Goal: Information Seeking & Learning: Learn about a topic

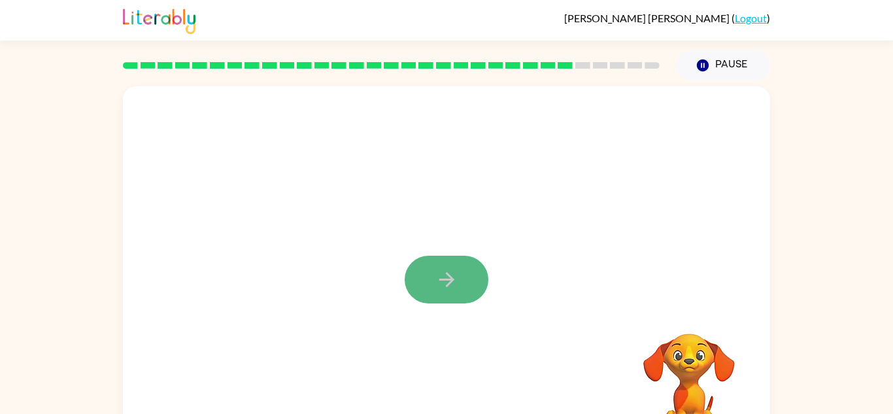
click at [456, 284] on icon "button" at bounding box center [446, 279] width 23 height 23
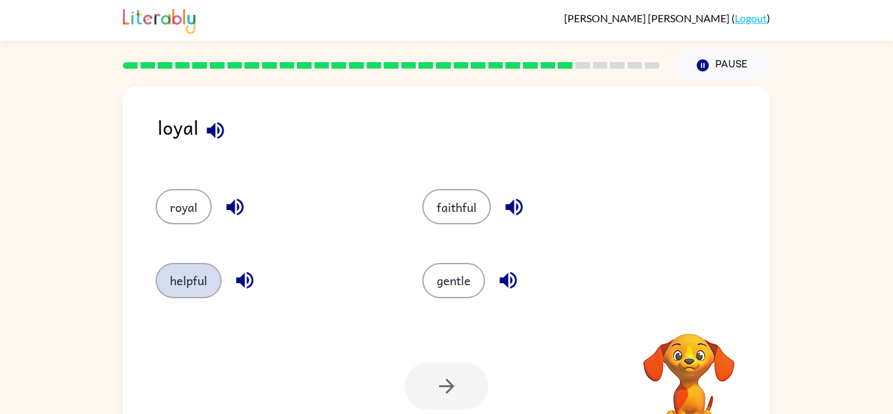
click at [199, 273] on button "helpful" at bounding box center [189, 280] width 66 height 35
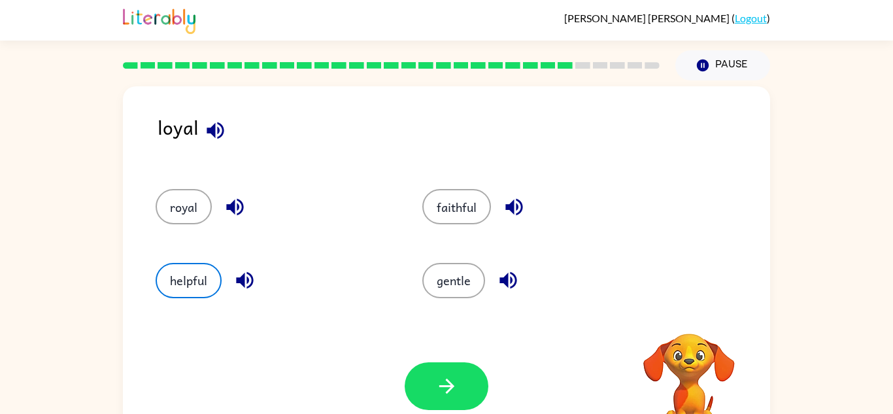
click at [246, 283] on icon "button" at bounding box center [244, 280] width 23 height 23
click at [205, 123] on icon "button" at bounding box center [215, 130] width 23 height 23
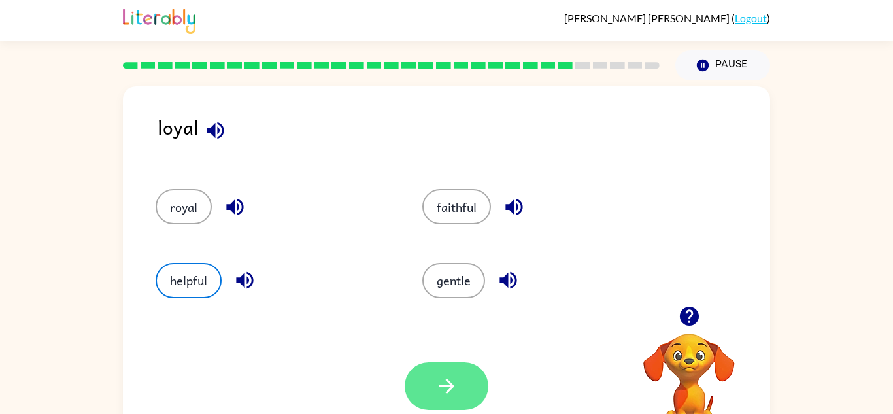
click at [464, 384] on button "button" at bounding box center [447, 386] width 84 height 48
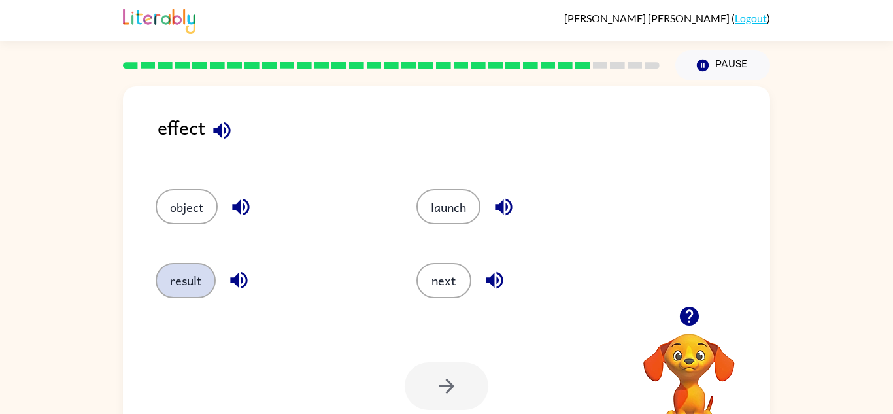
drag, startPoint x: 199, startPoint y: 259, endPoint x: 202, endPoint y: 277, distance: 18.5
click at [202, 277] on div "result" at bounding box center [261, 274] width 261 height 73
click at [225, 283] on button "button" at bounding box center [238, 279] width 33 height 33
click at [159, 282] on button "result" at bounding box center [186, 280] width 60 height 35
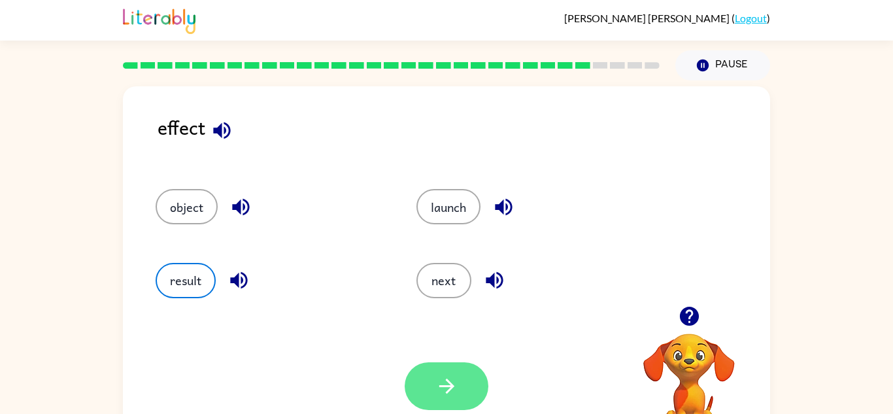
click at [466, 386] on button "button" at bounding box center [447, 386] width 84 height 48
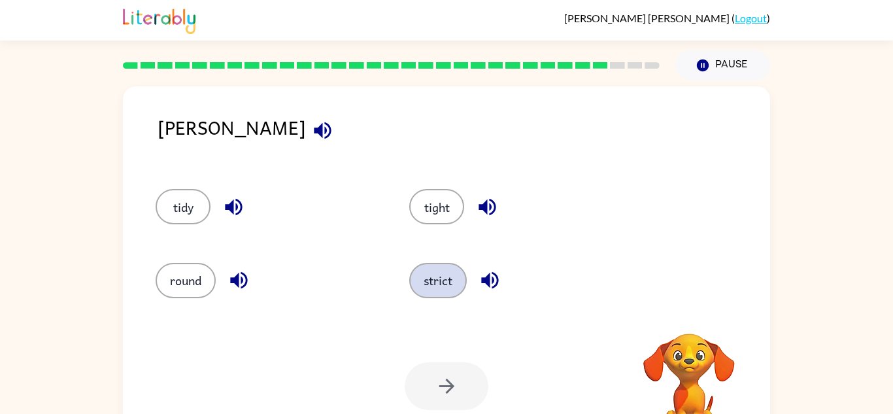
click at [448, 280] on button "strict" at bounding box center [438, 280] width 58 height 35
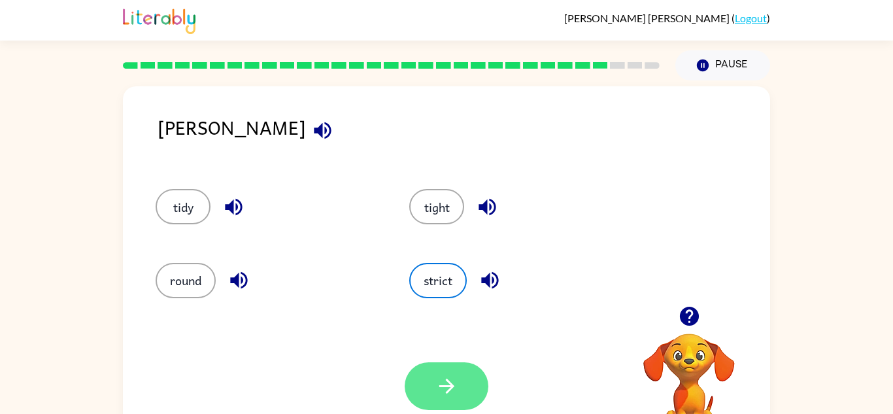
click at [441, 371] on button "button" at bounding box center [447, 386] width 84 height 48
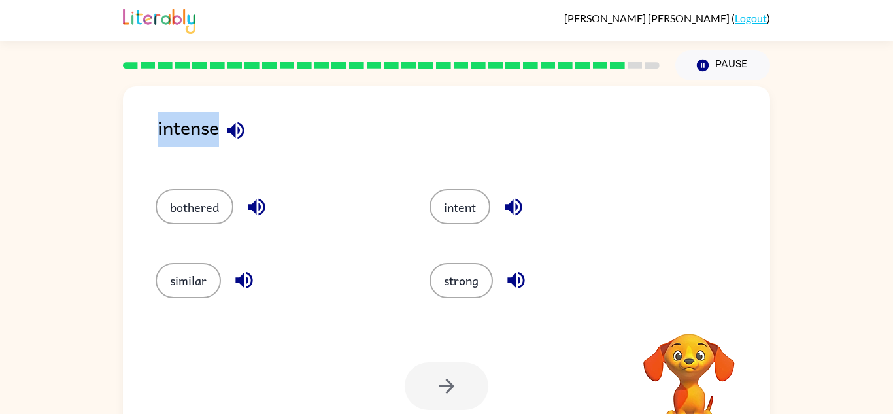
drag, startPoint x: 158, startPoint y: 129, endPoint x: 250, endPoint y: 136, distance: 91.8
click at [250, 136] on div "intense" at bounding box center [464, 137] width 612 height 50
click at [225, 197] on button "bothered" at bounding box center [195, 206] width 78 height 35
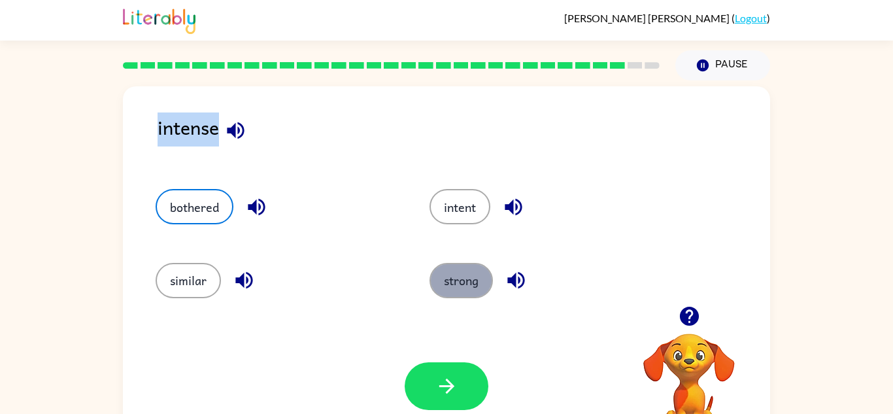
click at [478, 297] on button "strong" at bounding box center [460, 280] width 63 height 35
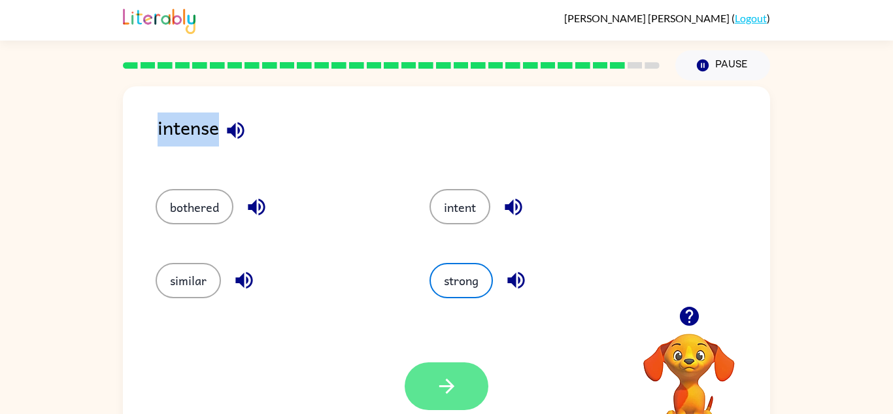
click at [463, 392] on button "button" at bounding box center [447, 386] width 84 height 48
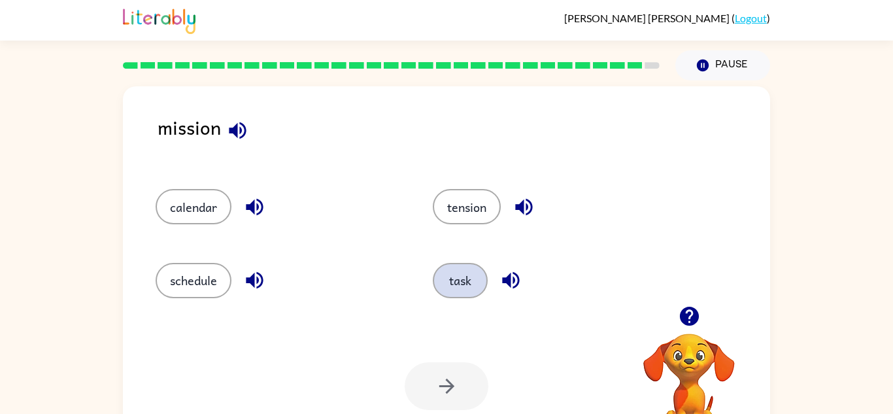
click at [465, 273] on button "task" at bounding box center [460, 280] width 55 height 35
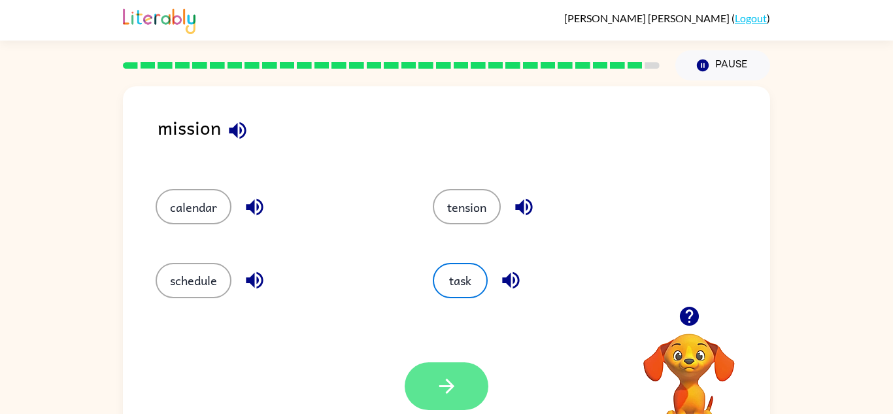
click at [461, 396] on button "button" at bounding box center [447, 386] width 84 height 48
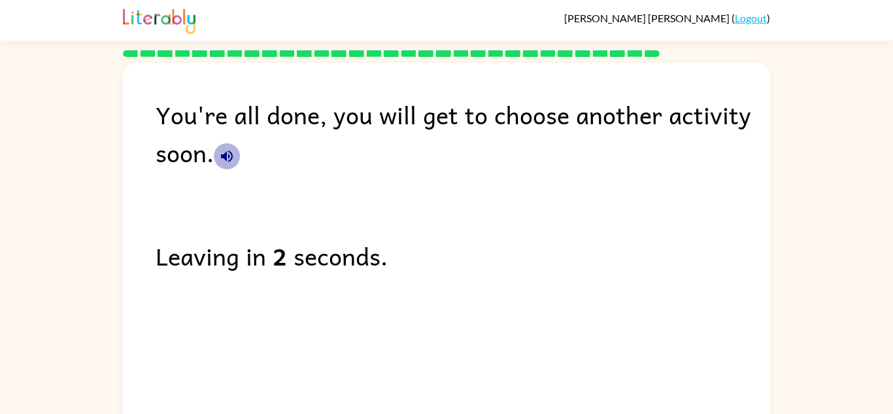
click at [229, 157] on icon "button" at bounding box center [227, 156] width 12 height 12
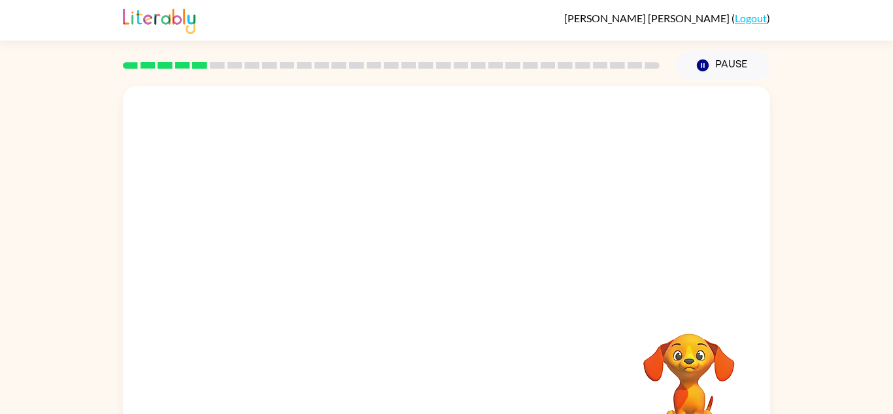
click at [435, 260] on div at bounding box center [446, 196] width 647 height 220
click at [435, 313] on div at bounding box center [446, 272] width 647 height 373
click at [437, 272] on icon "button" at bounding box center [446, 279] width 23 height 23
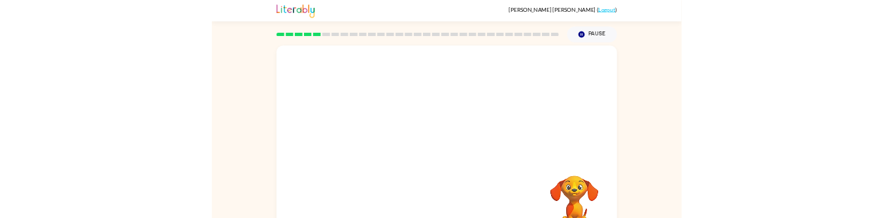
scroll to position [46, 0]
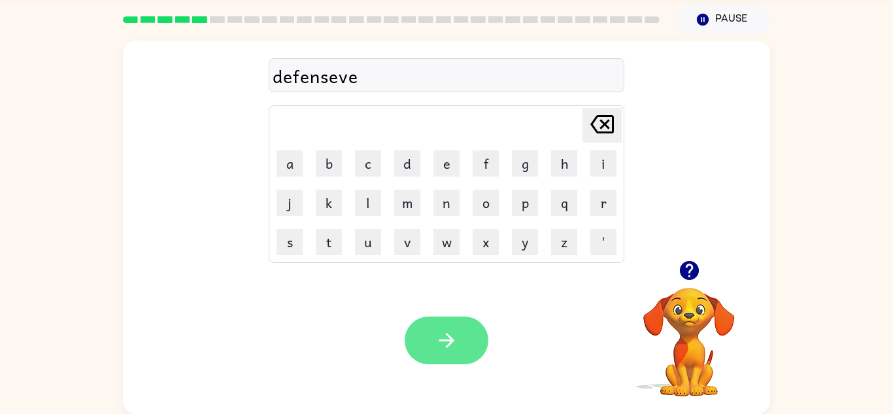
click at [427, 326] on button "button" at bounding box center [447, 340] width 84 height 48
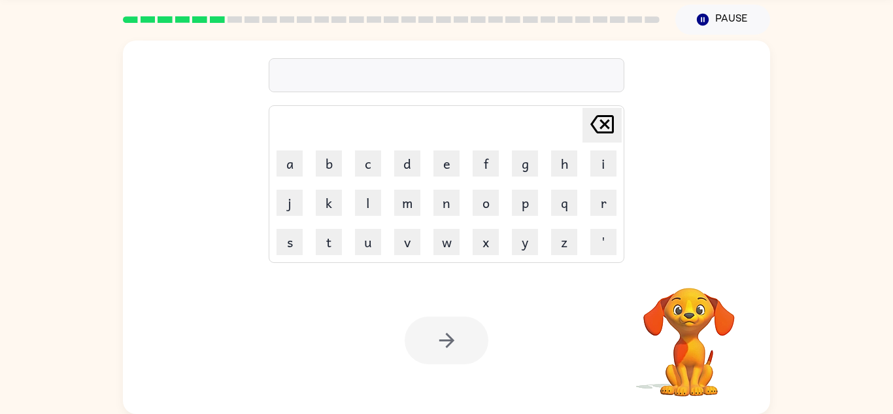
drag, startPoint x: 691, startPoint y: 324, endPoint x: 689, endPoint y: 343, distance: 19.1
click at [689, 343] on video "Your browser must support playing .mp4 files to use Literably. Please try using…" at bounding box center [689, 332] width 131 height 131
drag, startPoint x: 577, startPoint y: 312, endPoint x: 815, endPoint y: 337, distance: 239.3
click at [815, 337] on div "[PERSON_NAME] last character input a b c d e f g h i j k l m n o p q r s t u v …" at bounding box center [446, 224] width 893 height 379
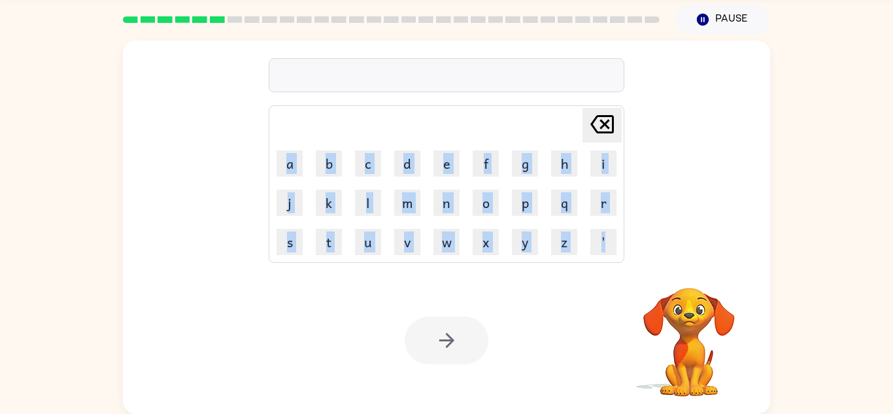
drag, startPoint x: 3, startPoint y: 37, endPoint x: 847, endPoint y: 401, distance: 919.0
click at [847, 401] on div "[PERSON_NAME] last character input a b c d e f g h i j k l m n o p q r s t u v …" at bounding box center [446, 224] width 893 height 379
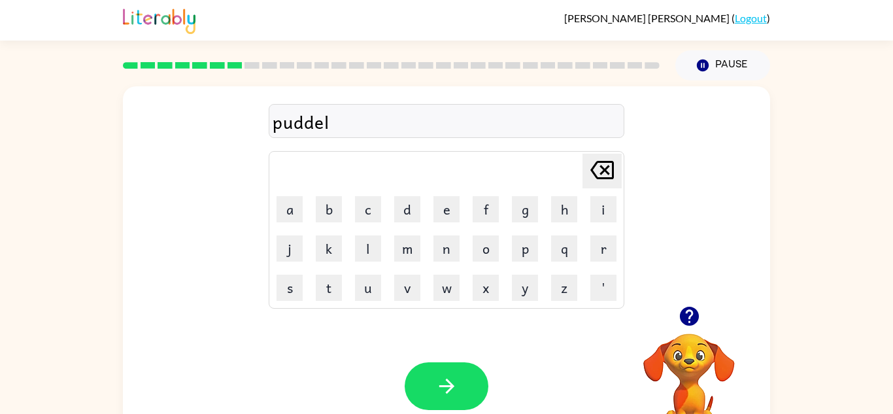
click at [650, 229] on div "[PERSON_NAME] last character input a b c d e f g h i j k l m n o p q r s t u v …" at bounding box center [446, 196] width 647 height 220
click at [416, 393] on button "button" at bounding box center [447, 386] width 84 height 48
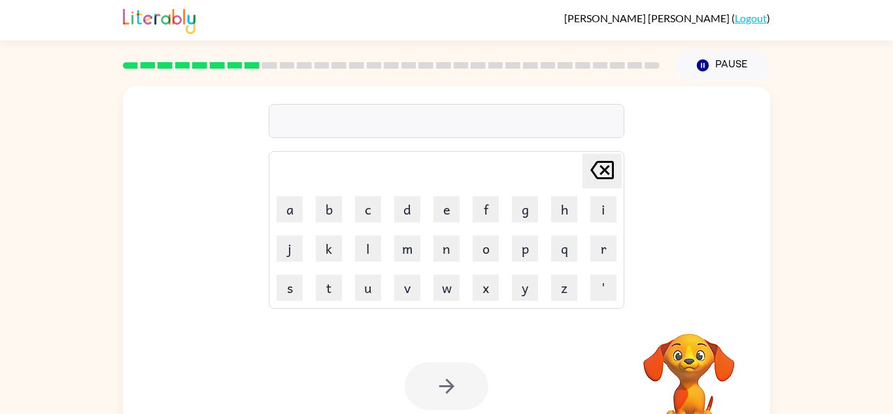
click at [600, 171] on icon "[PERSON_NAME] last character input" at bounding box center [601, 169] width 31 height 31
click at [406, 251] on button "m" at bounding box center [407, 248] width 26 height 26
click at [593, 211] on button "i" at bounding box center [603, 209] width 26 height 26
click at [596, 237] on button "r" at bounding box center [603, 248] width 26 height 26
click at [595, 213] on button "i" at bounding box center [603, 209] width 26 height 26
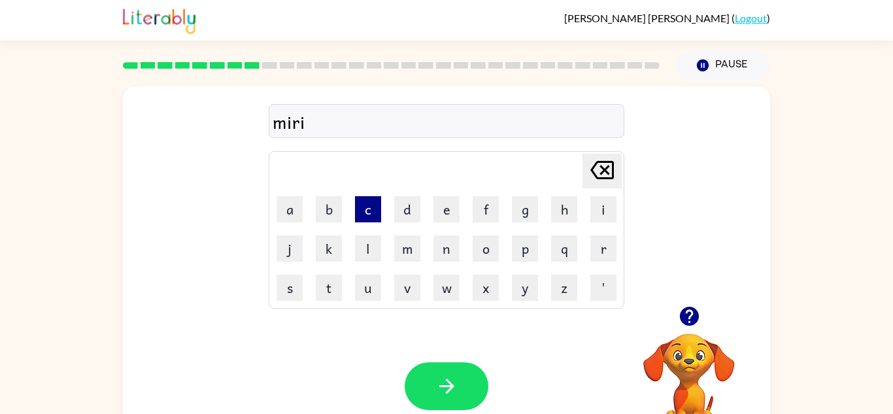
click at [370, 212] on button "c" at bounding box center [368, 209] width 26 height 26
click at [297, 214] on button "a" at bounding box center [289, 209] width 26 height 26
click at [361, 244] on button "l" at bounding box center [368, 248] width 26 height 26
type button "l"
click at [688, 326] on icon "button" at bounding box center [689, 316] width 23 height 23
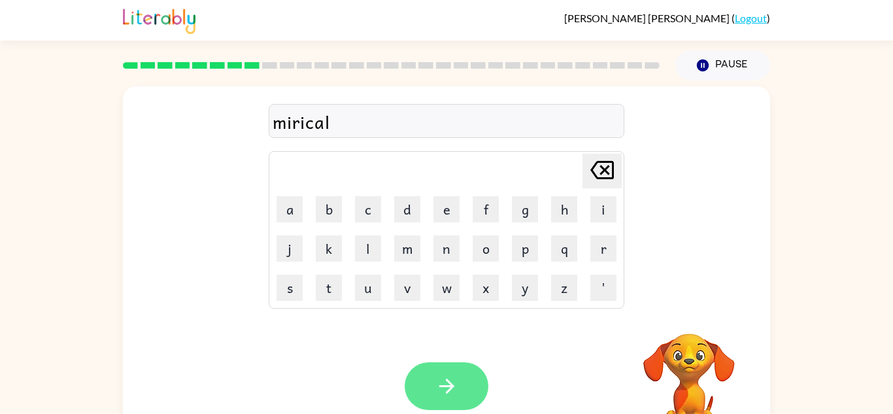
click at [477, 376] on button "button" at bounding box center [447, 386] width 84 height 48
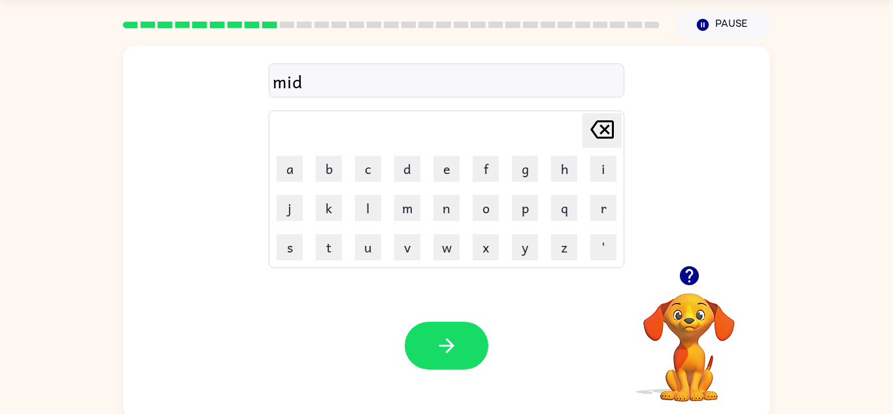
scroll to position [46, 0]
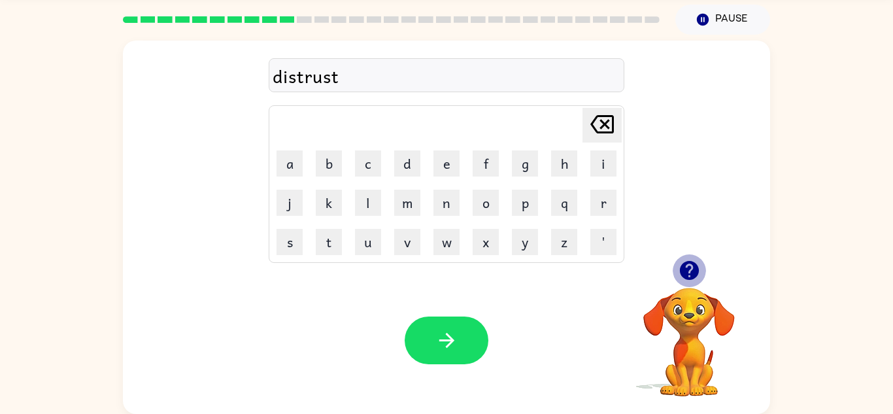
click at [692, 268] on icon "button" at bounding box center [689, 270] width 23 height 23
click at [471, 294] on div "Your browser must support playing .mp4 files to use Literably. Please try using…" at bounding box center [446, 340] width 647 height 147
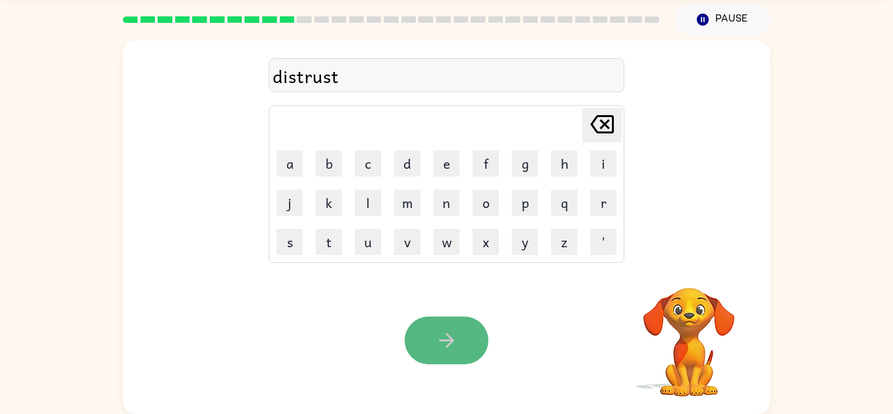
click at [460, 339] on button "button" at bounding box center [447, 340] width 84 height 48
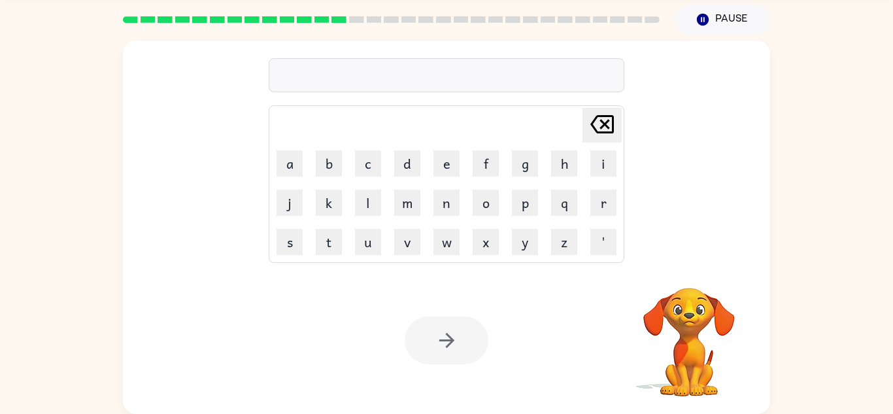
click at [437, 337] on div at bounding box center [447, 340] width 84 height 48
click at [679, 313] on video "Your browser must support playing .mp4 files to use Literably. Please try using…" at bounding box center [689, 332] width 131 height 131
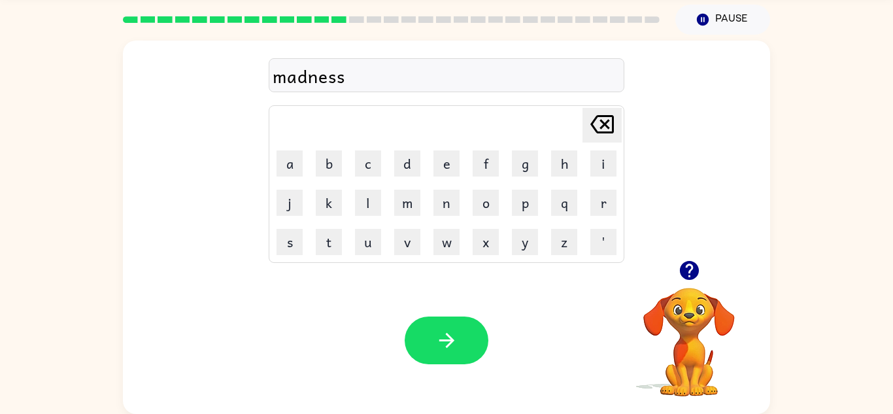
click at [694, 270] on icon "button" at bounding box center [688, 270] width 19 height 19
click at [435, 332] on icon "button" at bounding box center [446, 340] width 23 height 23
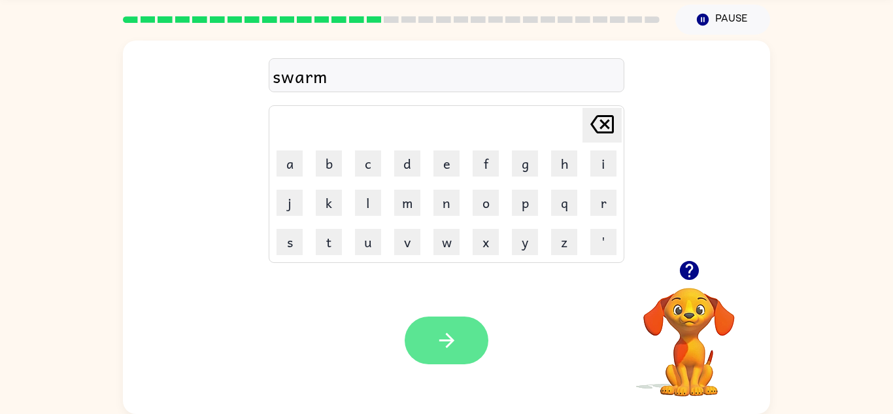
click at [420, 335] on button "button" at bounding box center [447, 340] width 84 height 48
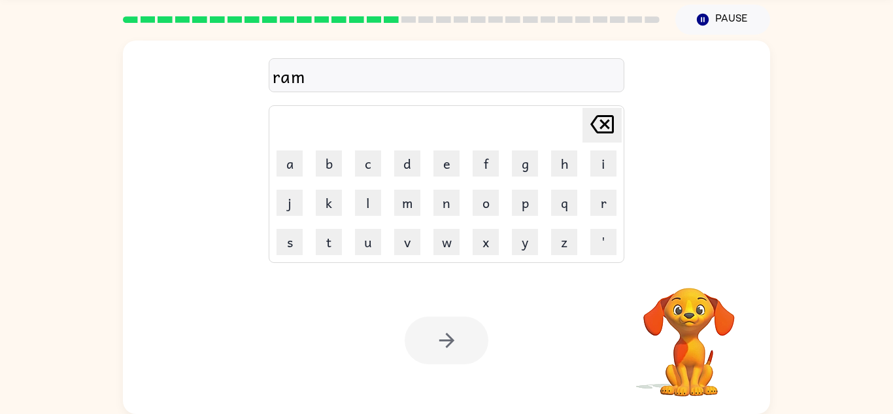
click at [435, 349] on div at bounding box center [447, 340] width 84 height 48
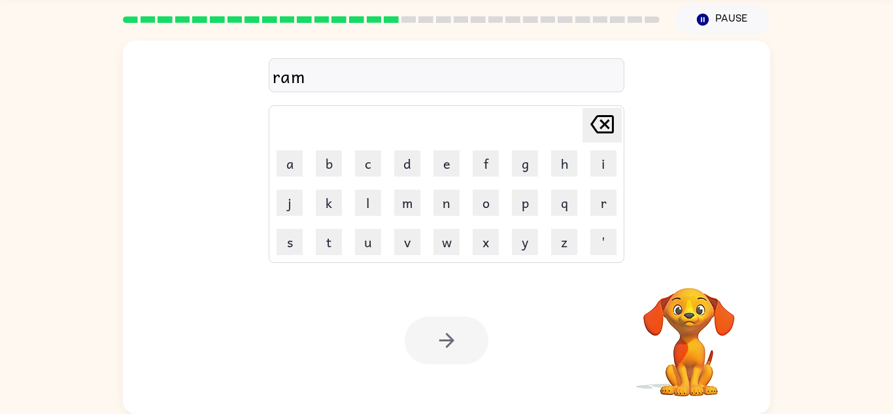
click at [435, 349] on div at bounding box center [447, 340] width 84 height 48
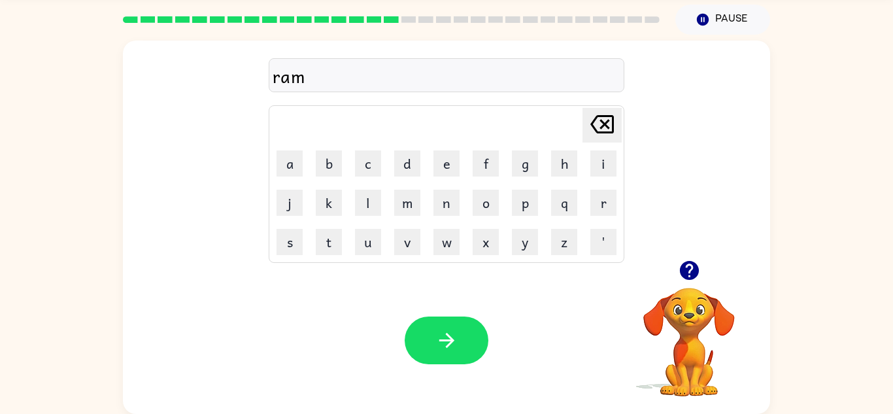
click at [435, 349] on icon "button" at bounding box center [446, 340] width 23 height 23
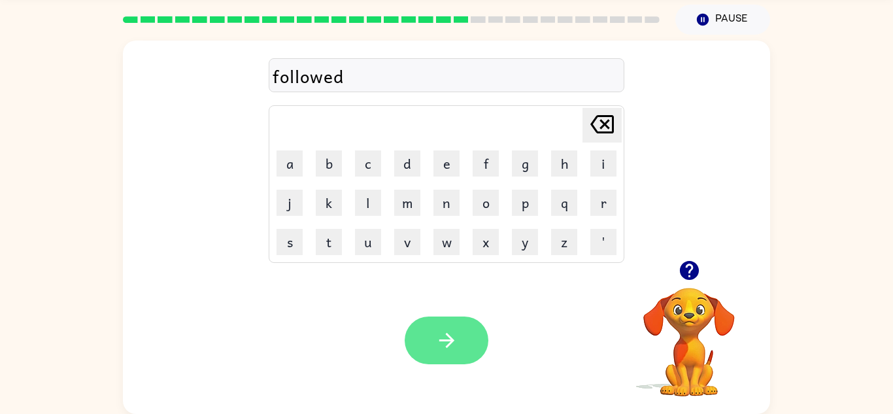
click at [418, 339] on button "button" at bounding box center [447, 340] width 84 height 48
click at [452, 358] on button "button" at bounding box center [447, 340] width 84 height 48
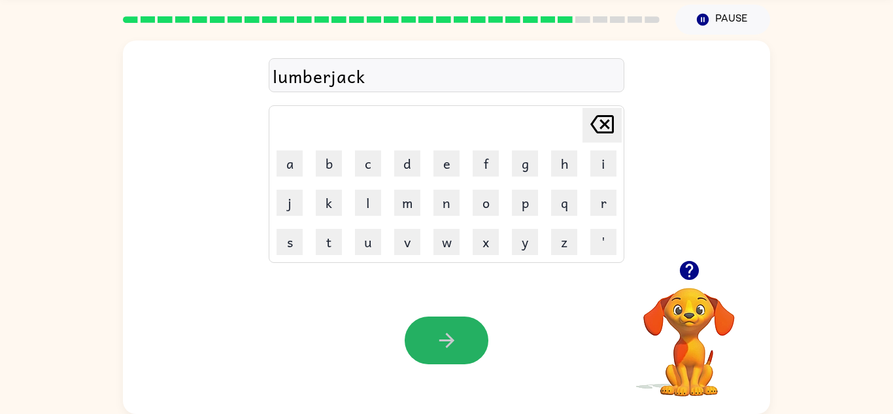
click at [448, 333] on icon "button" at bounding box center [446, 340] width 23 height 23
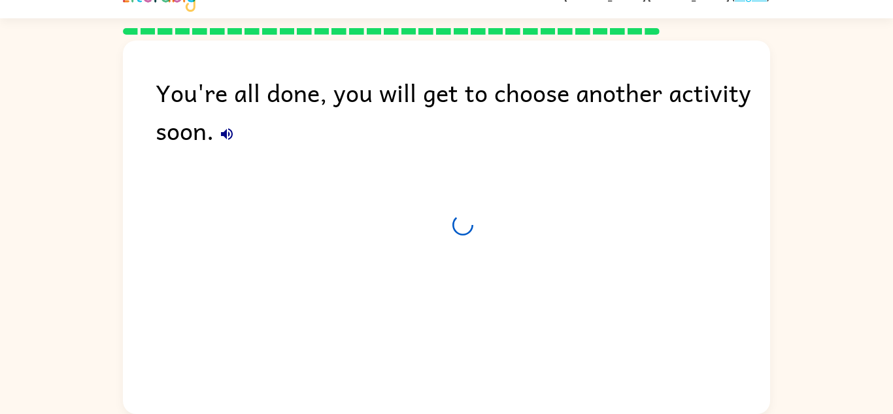
scroll to position [22, 0]
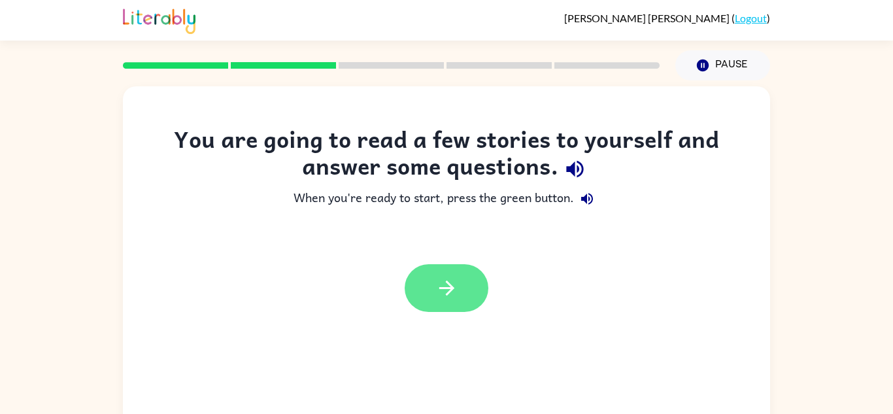
click at [467, 280] on button "button" at bounding box center [447, 288] width 84 height 48
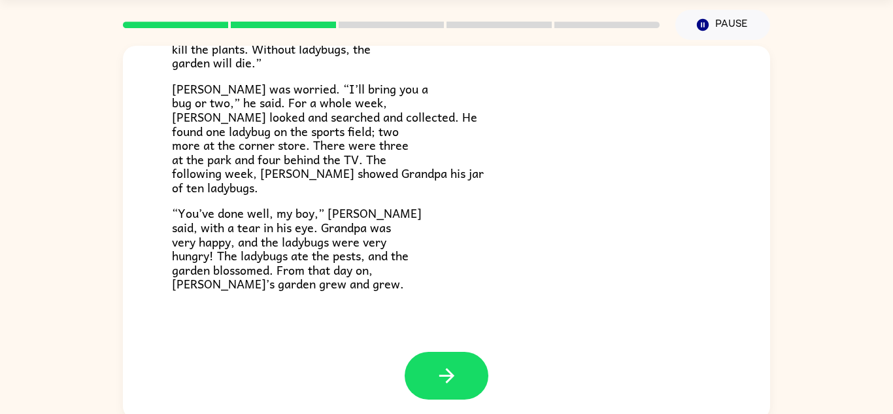
scroll to position [46, 0]
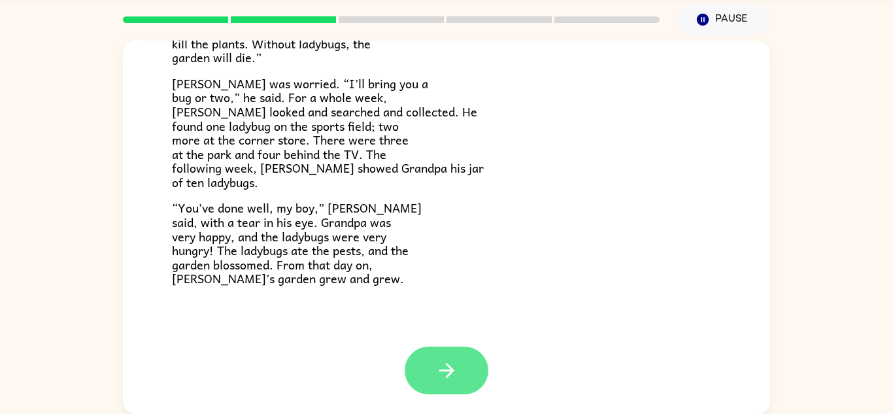
click at [435, 364] on icon "button" at bounding box center [446, 370] width 23 height 23
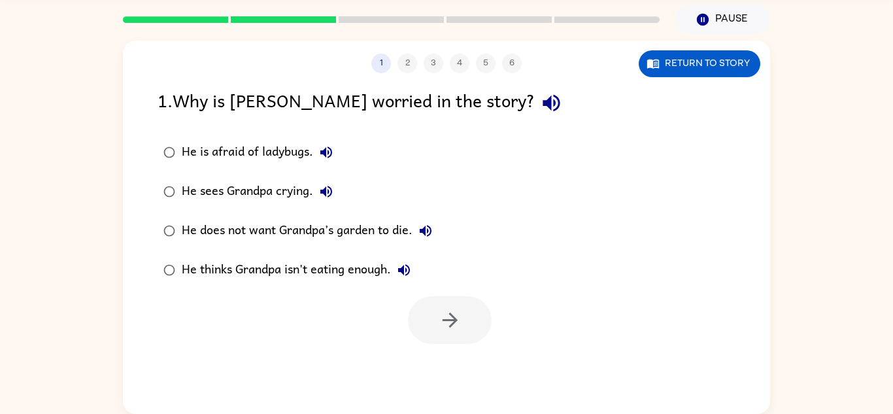
scroll to position [0, 0]
click at [275, 236] on div "He does not want Grandpa’s garden to die." at bounding box center [310, 231] width 257 height 26
click at [410, 320] on button "button" at bounding box center [450, 320] width 84 height 48
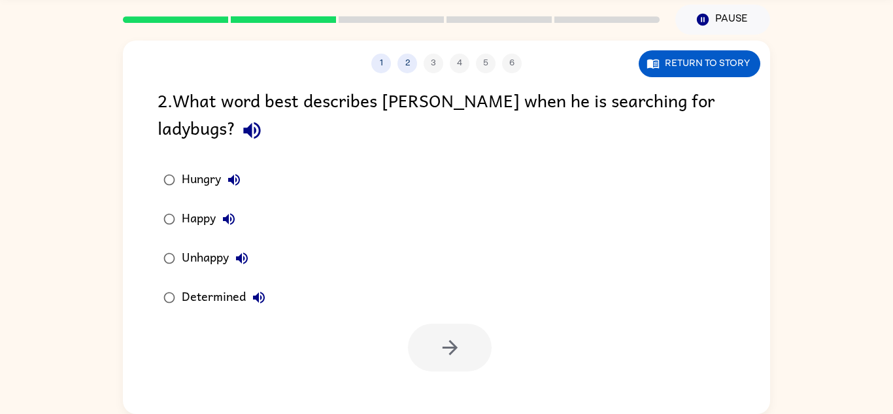
click at [212, 295] on div "Determined" at bounding box center [227, 297] width 90 height 26
click at [480, 343] on button "button" at bounding box center [450, 348] width 84 height 48
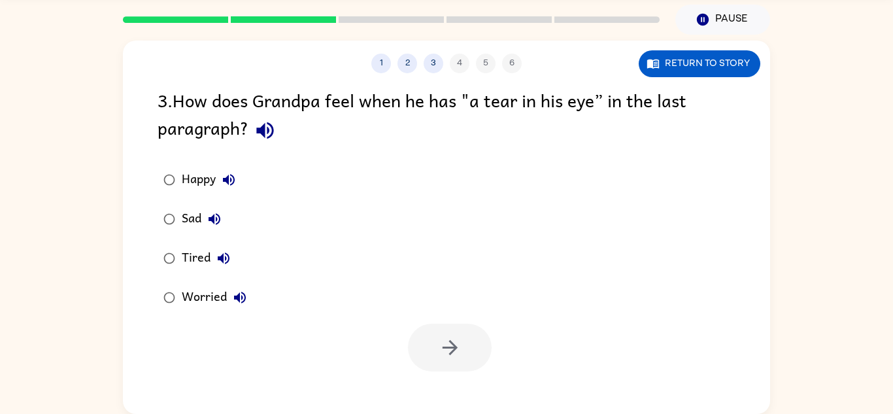
click at [188, 176] on div "Happy" at bounding box center [212, 180] width 60 height 26
click at [448, 362] on button "button" at bounding box center [450, 348] width 84 height 48
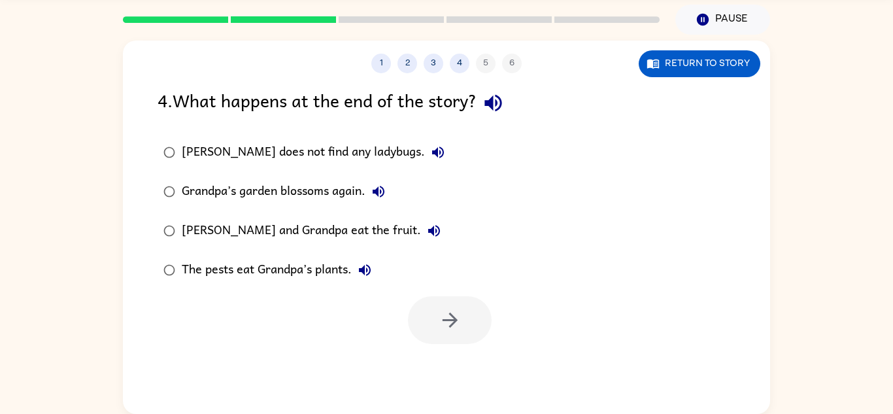
click at [241, 181] on div "Grandpa’s garden blossoms again." at bounding box center [287, 191] width 210 height 26
click at [431, 326] on button "button" at bounding box center [450, 320] width 84 height 48
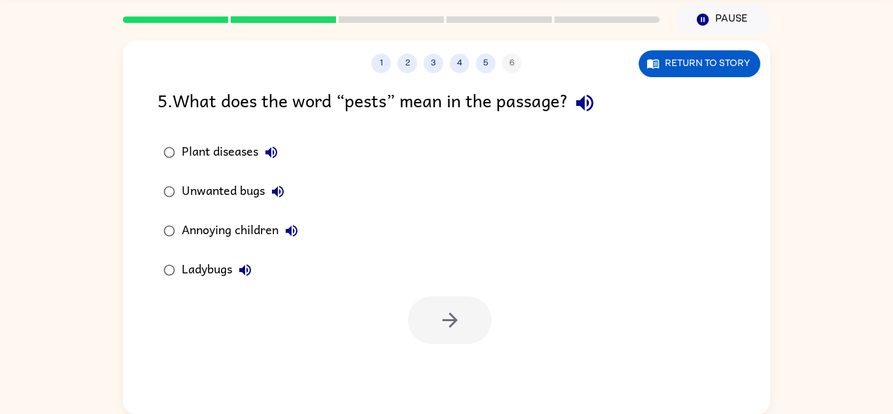
click at [241, 188] on div "Unwanted bugs" at bounding box center [236, 191] width 109 height 26
click at [434, 322] on button "button" at bounding box center [450, 320] width 84 height 48
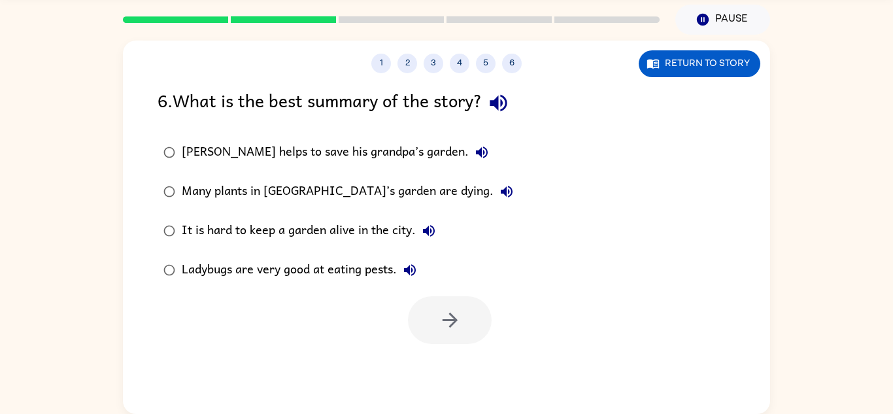
click at [256, 154] on div "[PERSON_NAME] helps to save his grandpa’s garden." at bounding box center [338, 152] width 313 height 26
click at [419, 317] on button "button" at bounding box center [450, 320] width 84 height 48
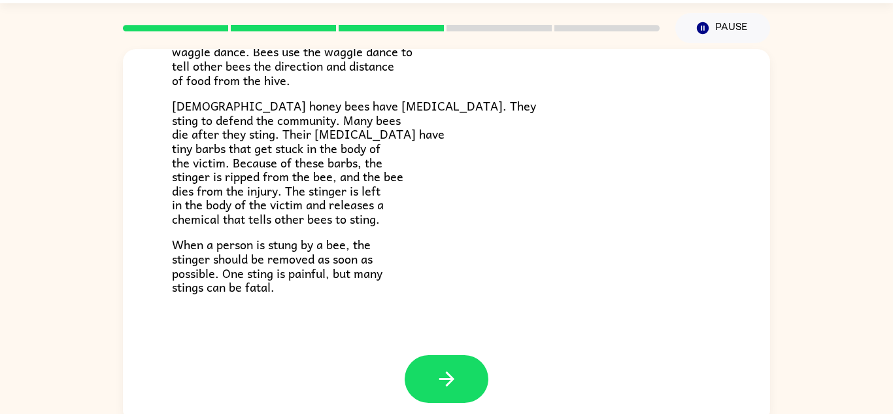
scroll to position [46, 0]
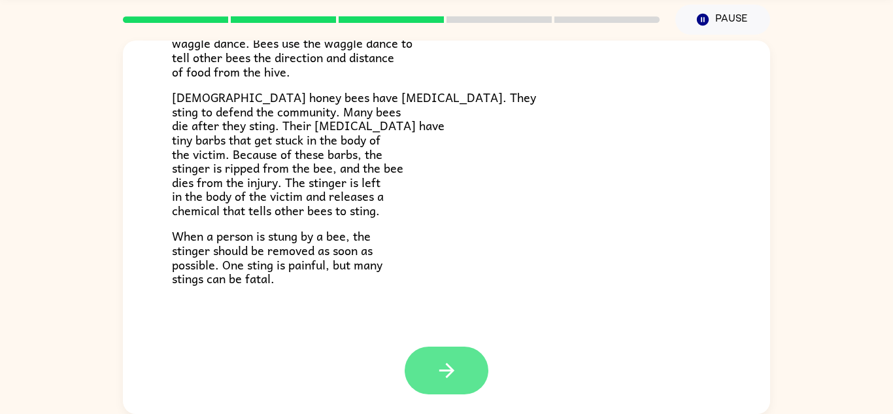
click at [445, 359] on icon "button" at bounding box center [446, 370] width 23 height 23
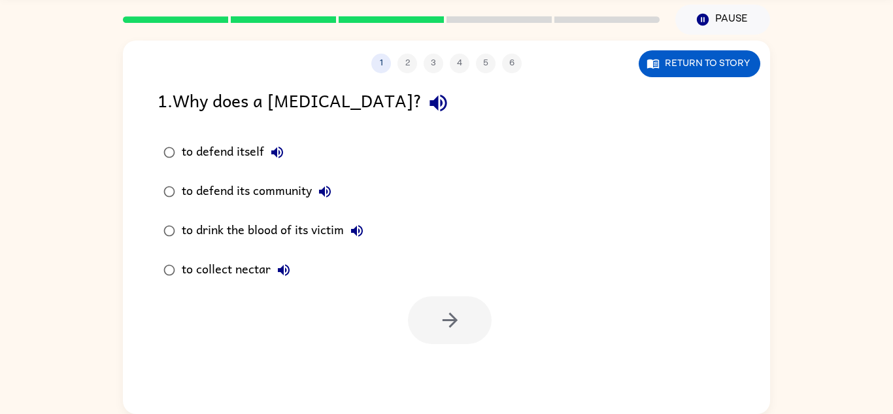
scroll to position [0, 0]
click at [230, 158] on div "to defend itself" at bounding box center [236, 152] width 109 height 26
click at [442, 326] on icon "button" at bounding box center [450, 320] width 23 height 23
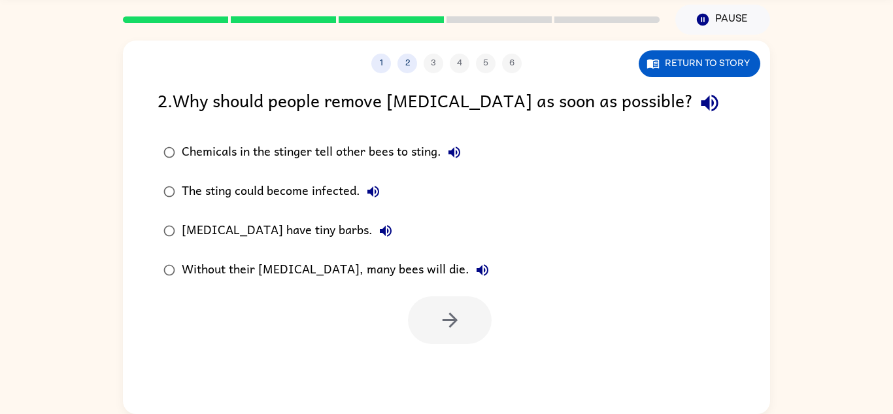
click at [222, 157] on div "Chemicals in the stinger tell other bees to sting." at bounding box center [325, 152] width 286 height 26
click at [440, 332] on button "button" at bounding box center [450, 320] width 84 height 48
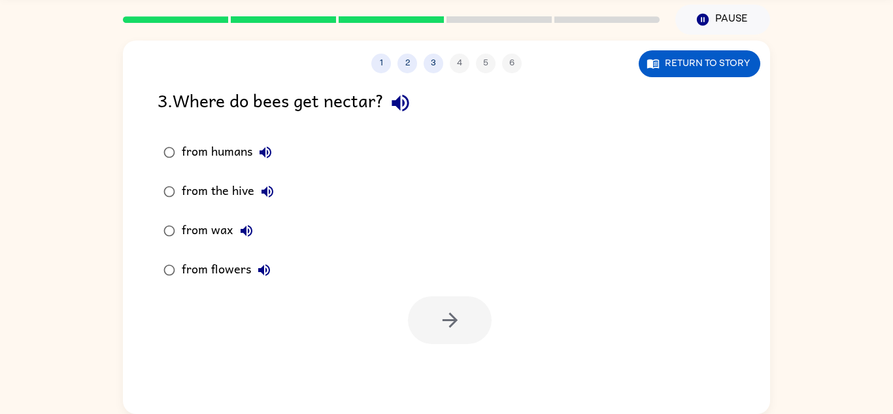
click at [201, 263] on div "from flowers" at bounding box center [229, 270] width 95 height 26
click at [435, 330] on button "button" at bounding box center [450, 320] width 84 height 48
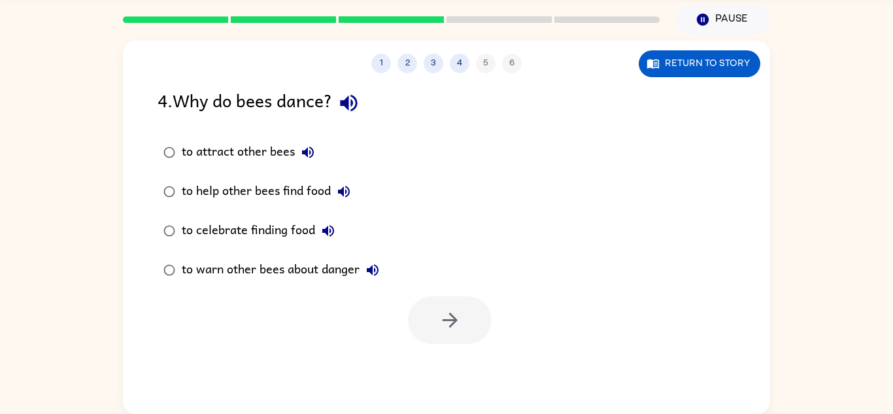
click at [232, 182] on div "to help other bees find food" at bounding box center [269, 191] width 175 height 26
click at [479, 309] on button "button" at bounding box center [450, 320] width 84 height 48
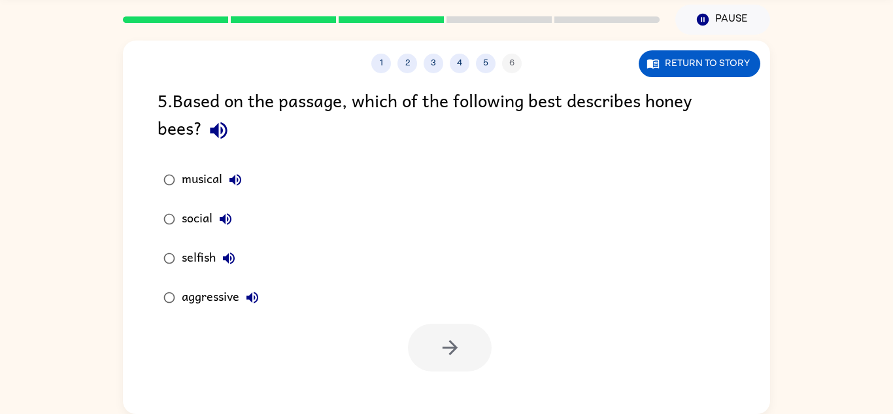
click at [338, 244] on div "musical social selfish aggressive" at bounding box center [464, 238] width 612 height 157
click at [193, 211] on div "social" at bounding box center [210, 219] width 57 height 26
click at [416, 342] on button "button" at bounding box center [450, 348] width 84 height 48
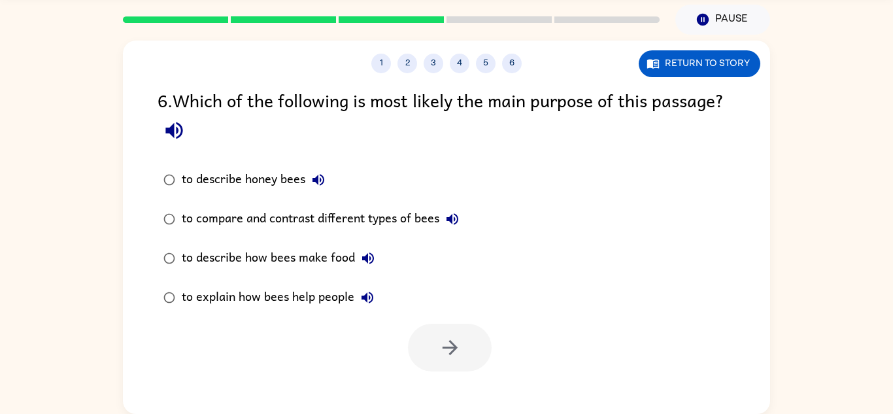
click at [246, 186] on div "to describe honey bees" at bounding box center [257, 180] width 150 height 26
click at [461, 365] on button "button" at bounding box center [450, 348] width 84 height 48
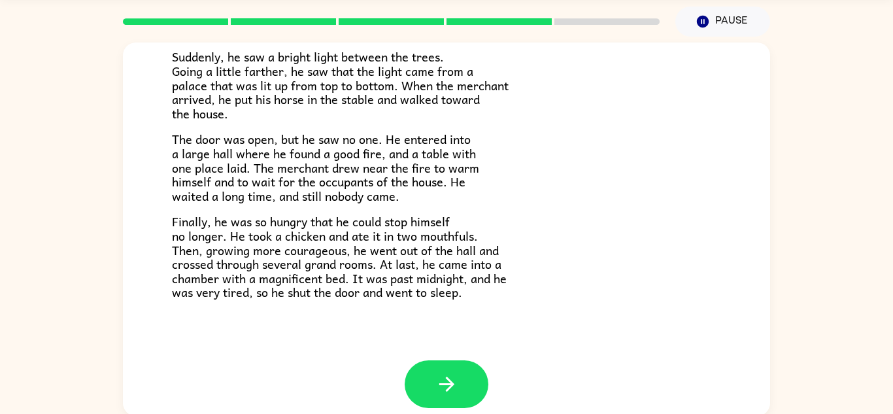
scroll to position [180, 0]
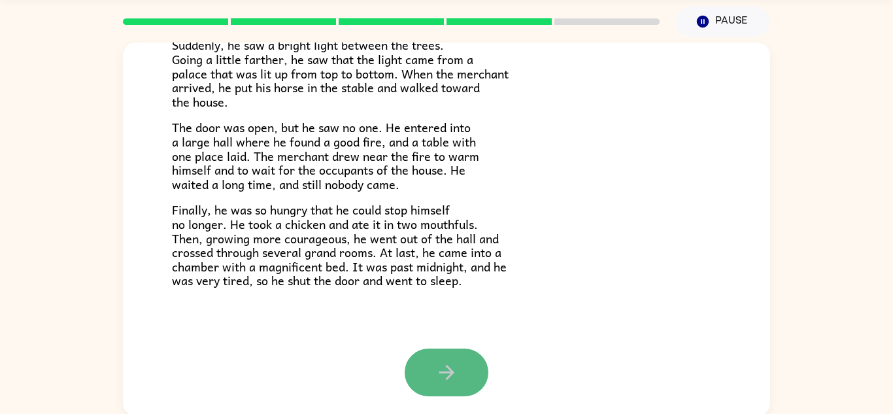
click at [435, 361] on icon "button" at bounding box center [446, 372] width 23 height 23
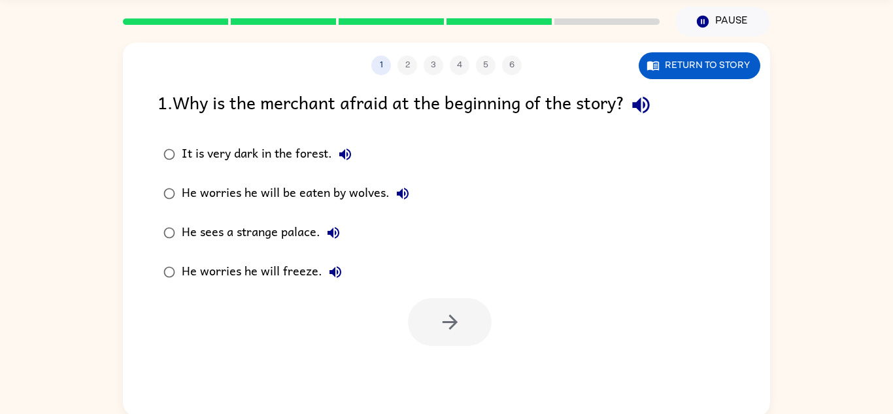
click at [306, 273] on div "He worries he will freeze." at bounding box center [265, 272] width 167 height 26
click at [482, 312] on button "button" at bounding box center [450, 322] width 84 height 48
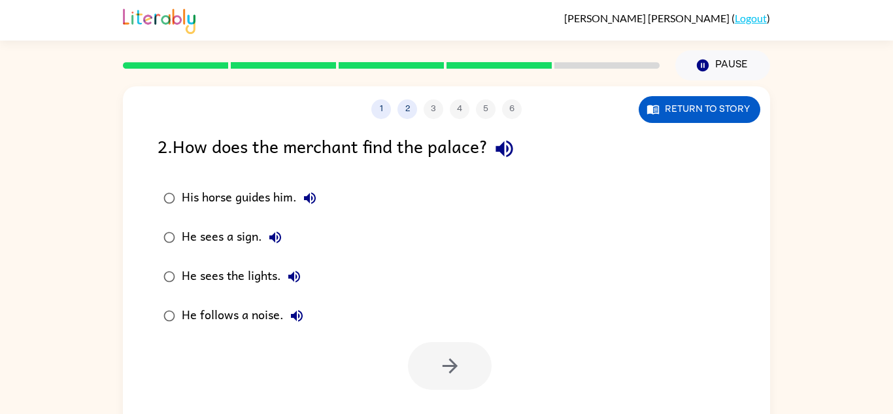
click at [241, 267] on div "He sees the lights." at bounding box center [244, 276] width 125 height 26
click at [436, 363] on button "button" at bounding box center [450, 366] width 84 height 48
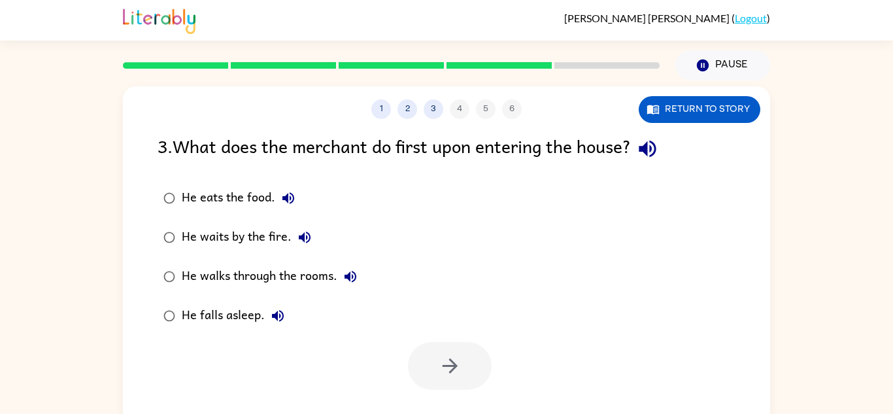
click at [275, 237] on div "He waits by the fire." at bounding box center [250, 237] width 136 height 26
click at [488, 368] on button "button" at bounding box center [450, 366] width 84 height 48
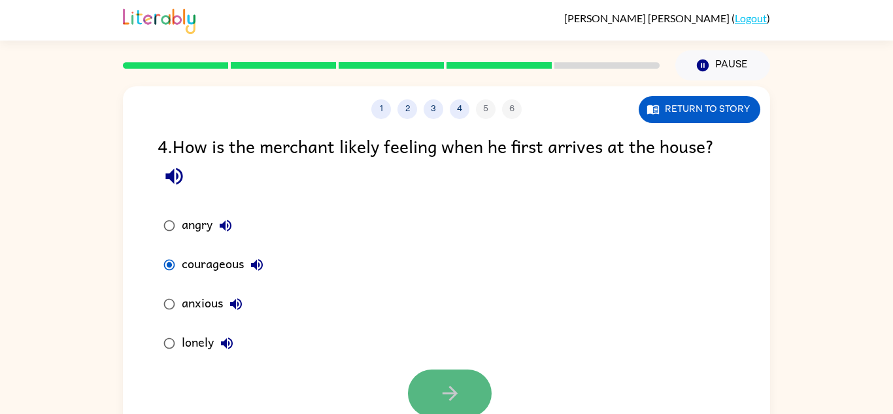
click at [440, 387] on icon "button" at bounding box center [450, 393] width 23 height 23
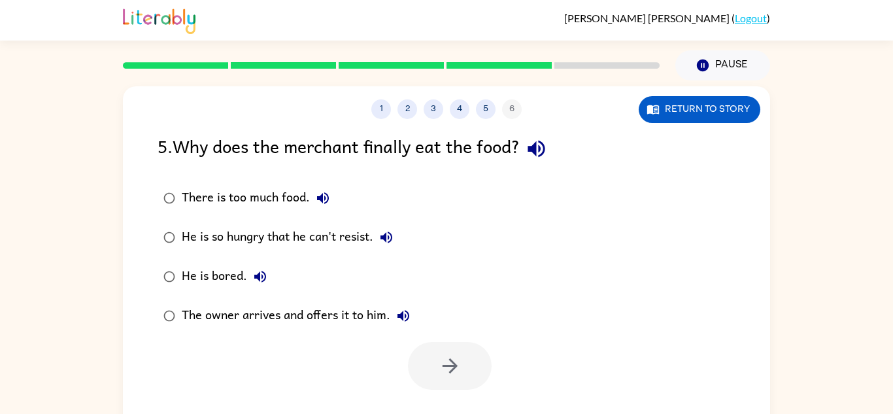
click at [275, 247] on div "He is so hungry that he can't resist." at bounding box center [291, 237] width 218 height 26
click at [457, 375] on icon "button" at bounding box center [450, 365] width 23 height 23
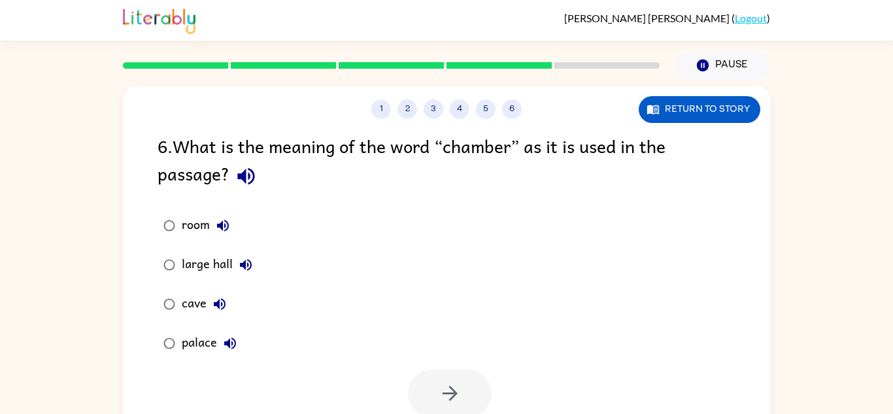
click at [194, 220] on div "room" at bounding box center [209, 225] width 54 height 26
click at [467, 397] on button "button" at bounding box center [450, 393] width 84 height 48
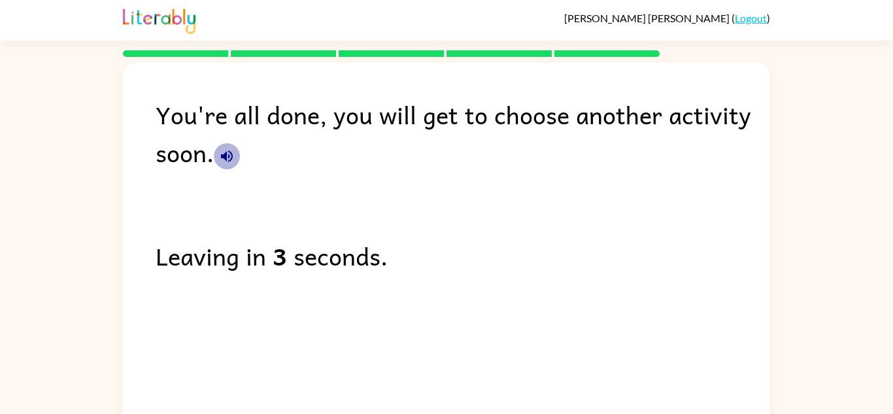
click at [227, 154] on icon "button" at bounding box center [227, 156] width 16 height 16
